Goal: Information Seeking & Learning: Understand process/instructions

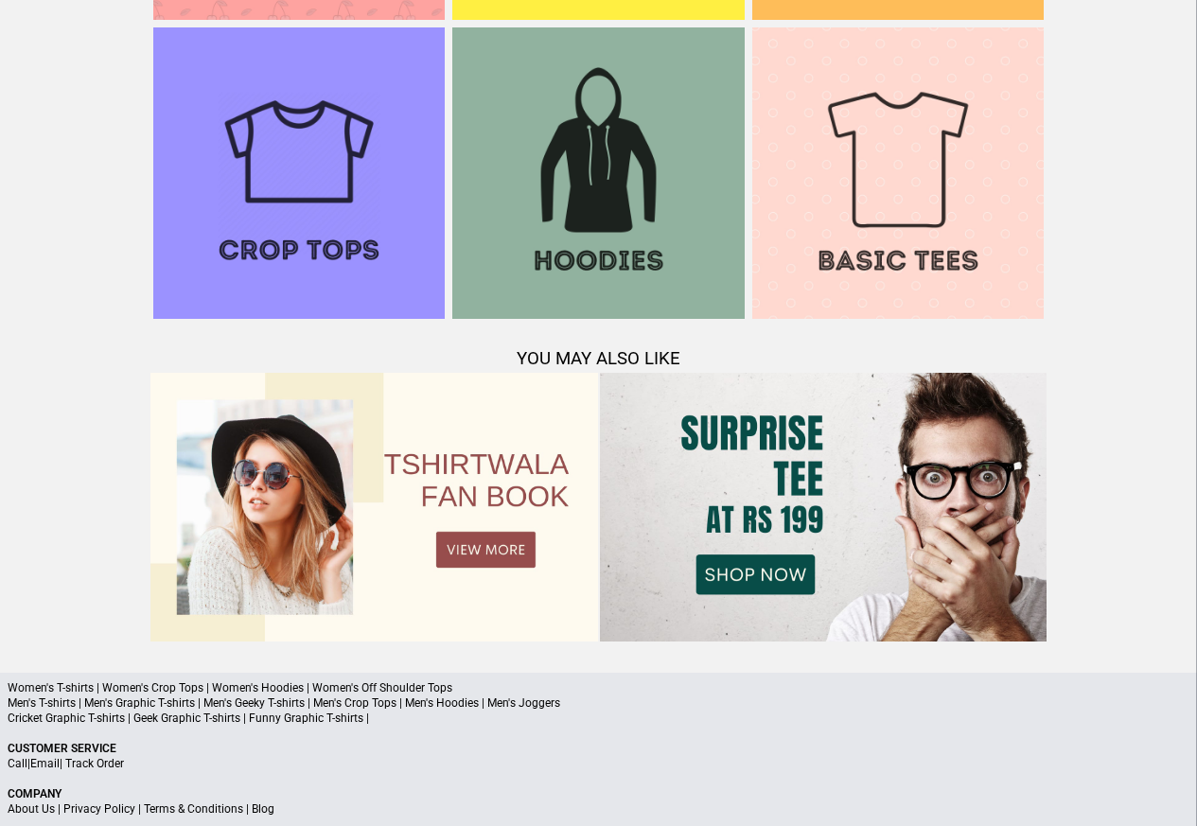
scroll to position [1826, 0]
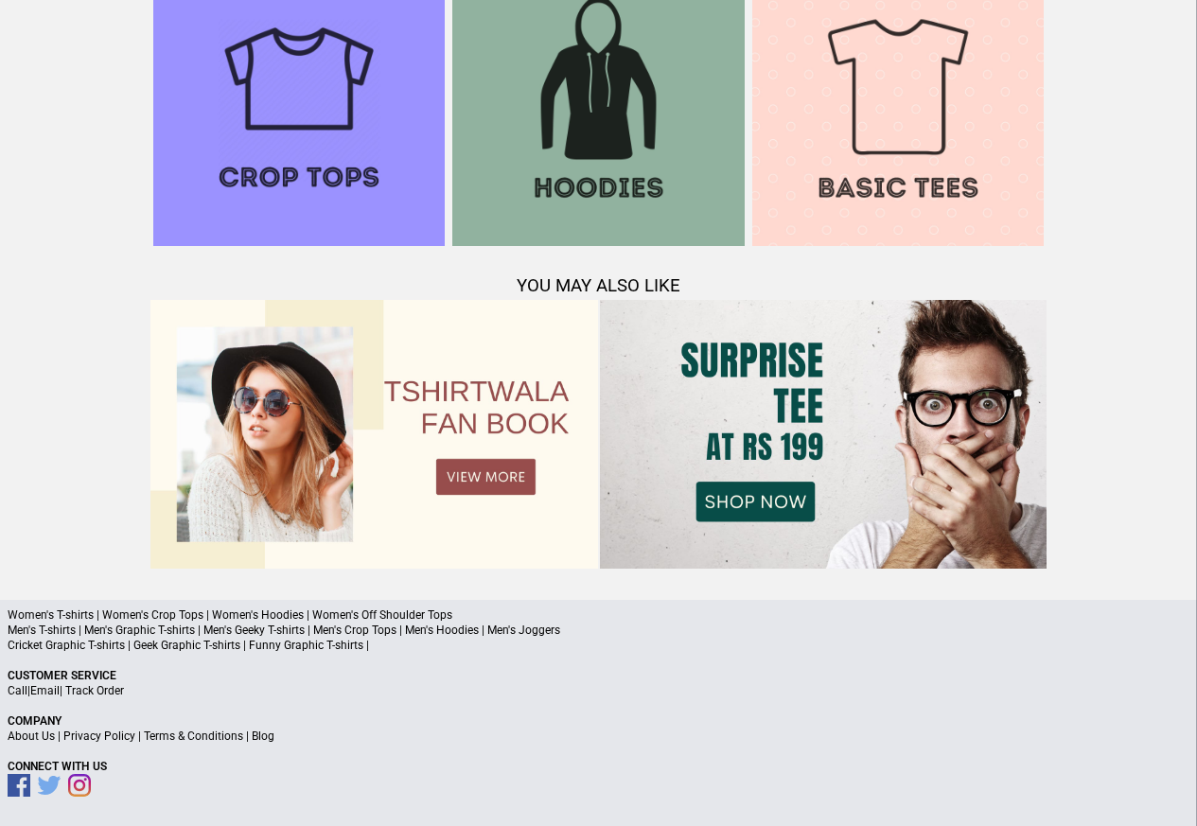
click at [191, 736] on link "Terms & Conditions" at bounding box center [193, 735] width 99 height 13
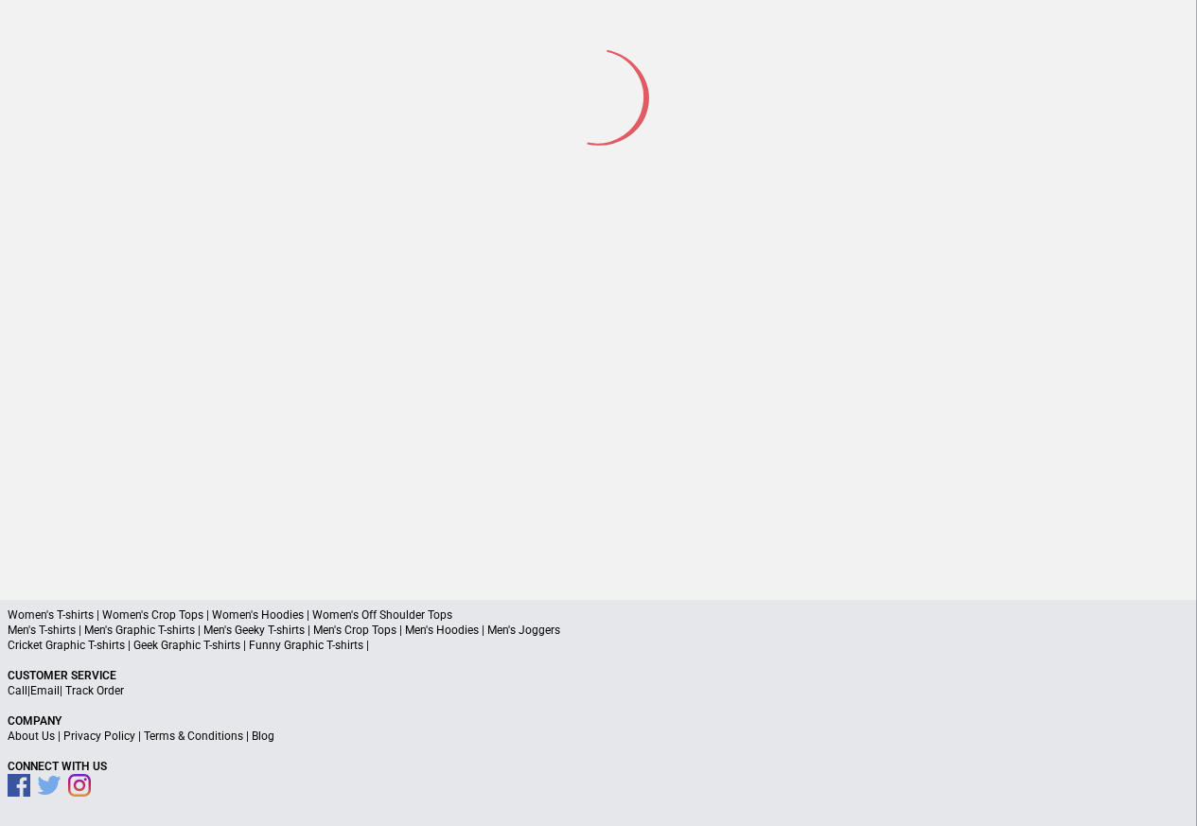
scroll to position [88, 0]
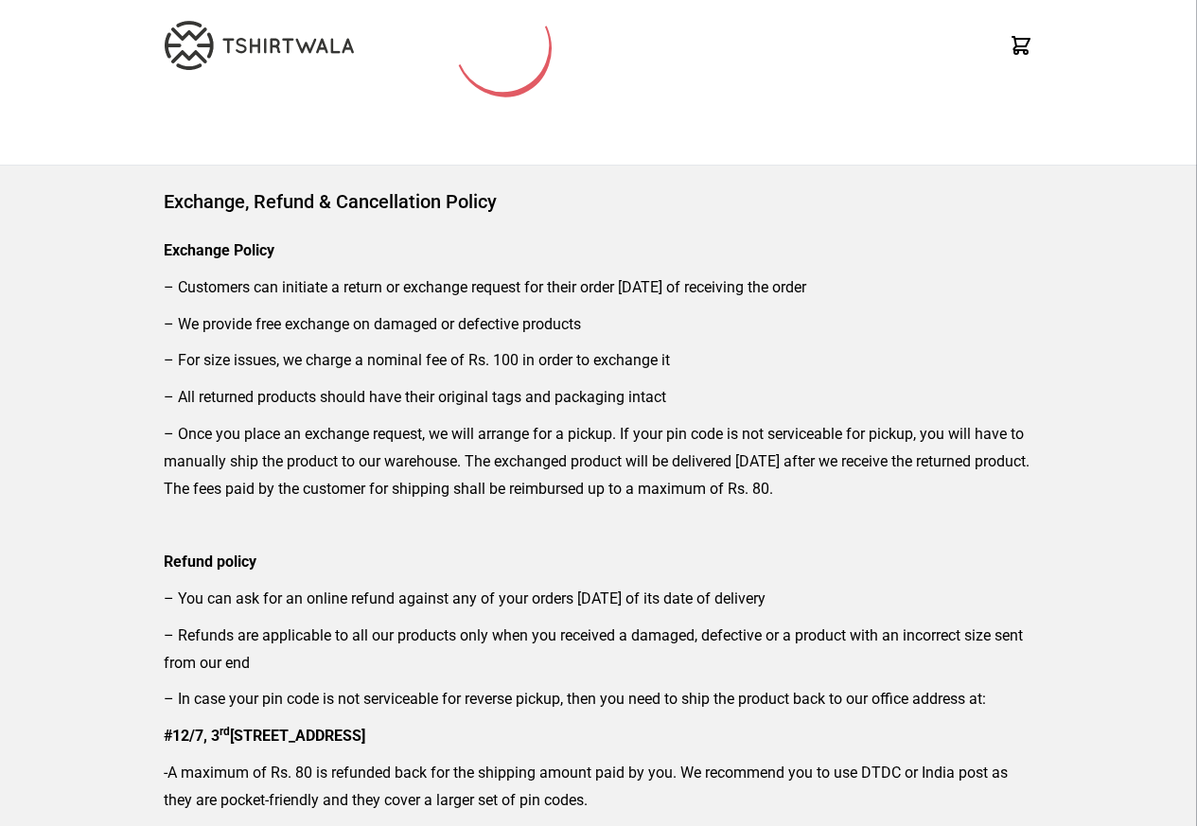
scroll to position [114, 0]
